Goal: Register for event/course

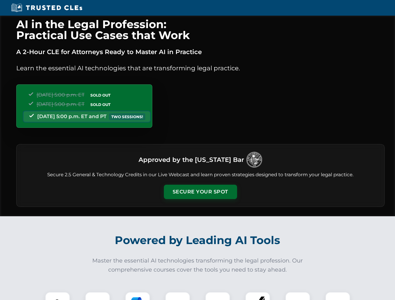
click at [200, 192] on button "Secure Your Spot" at bounding box center [200, 192] width 73 height 14
click at [57, 296] on img at bounding box center [57, 304] width 18 height 18
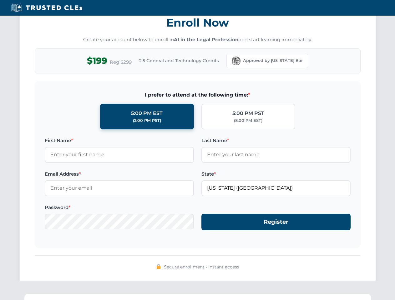
scroll to position [613, 0]
